Goal: Navigation & Orientation: Find specific page/section

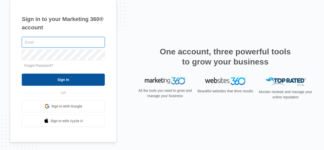
type input "[EMAIL_ADDRESS][DOMAIN_NAME]"
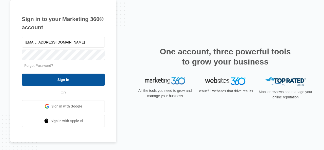
click at [73, 82] on input "Sign In" at bounding box center [63, 80] width 83 height 12
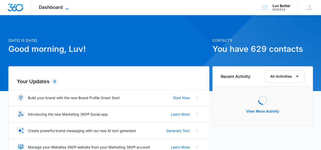
click at [57, 6] on span "Dashboard" at bounding box center [51, 7] width 24 height 5
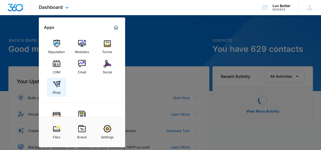
click at [56, 89] on div "Shop" at bounding box center [56, 91] width 8 height 7
